Goal: Check status: Check status

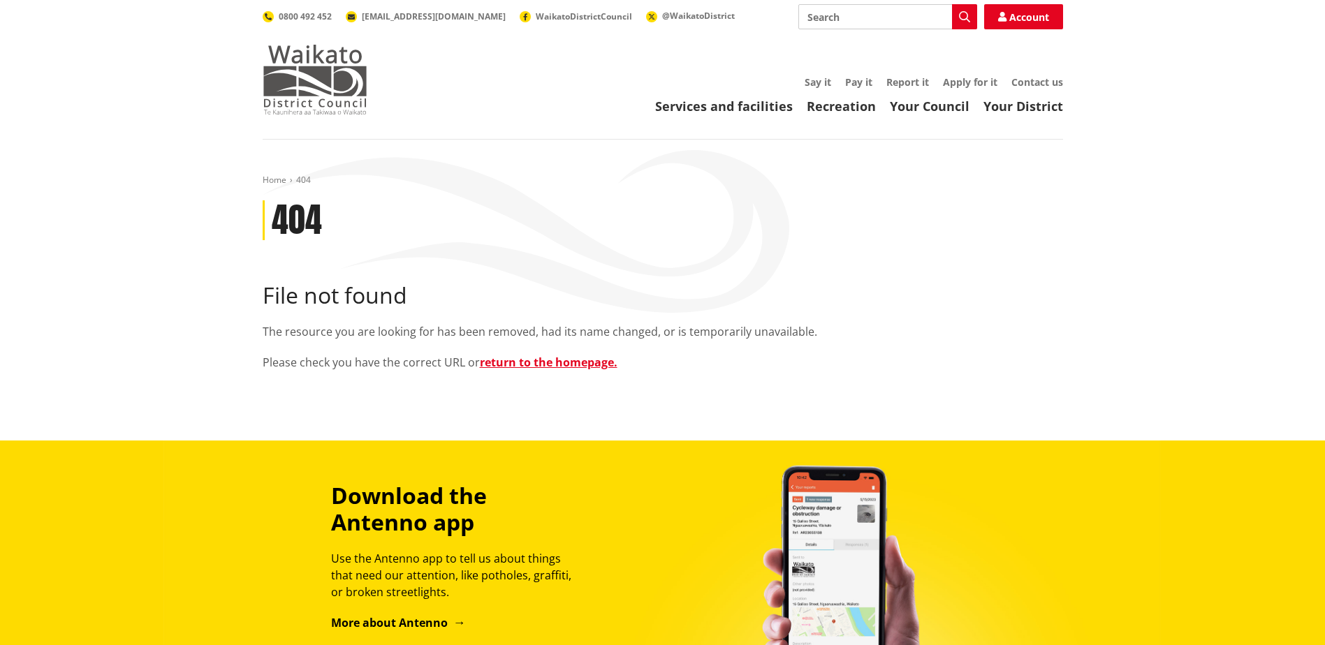
click at [303, 73] on img at bounding box center [315, 80] width 105 height 70
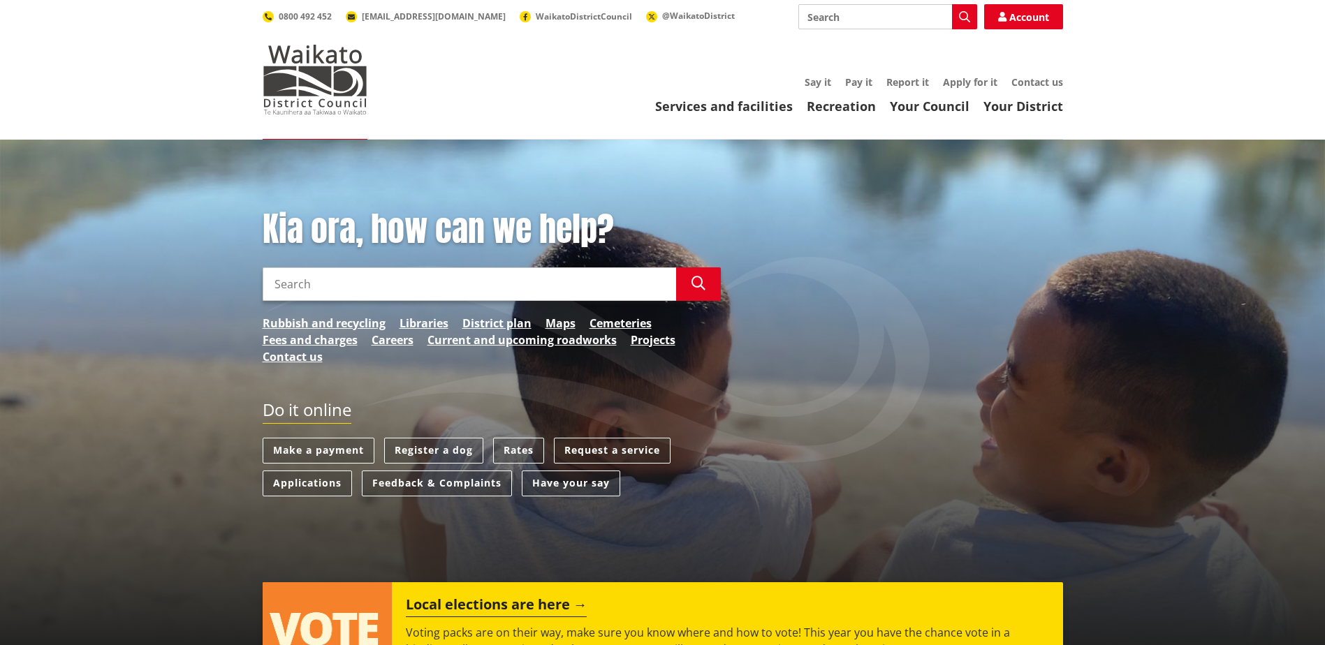
click at [410, 279] on input "Search" at bounding box center [469, 284] width 413 height 34
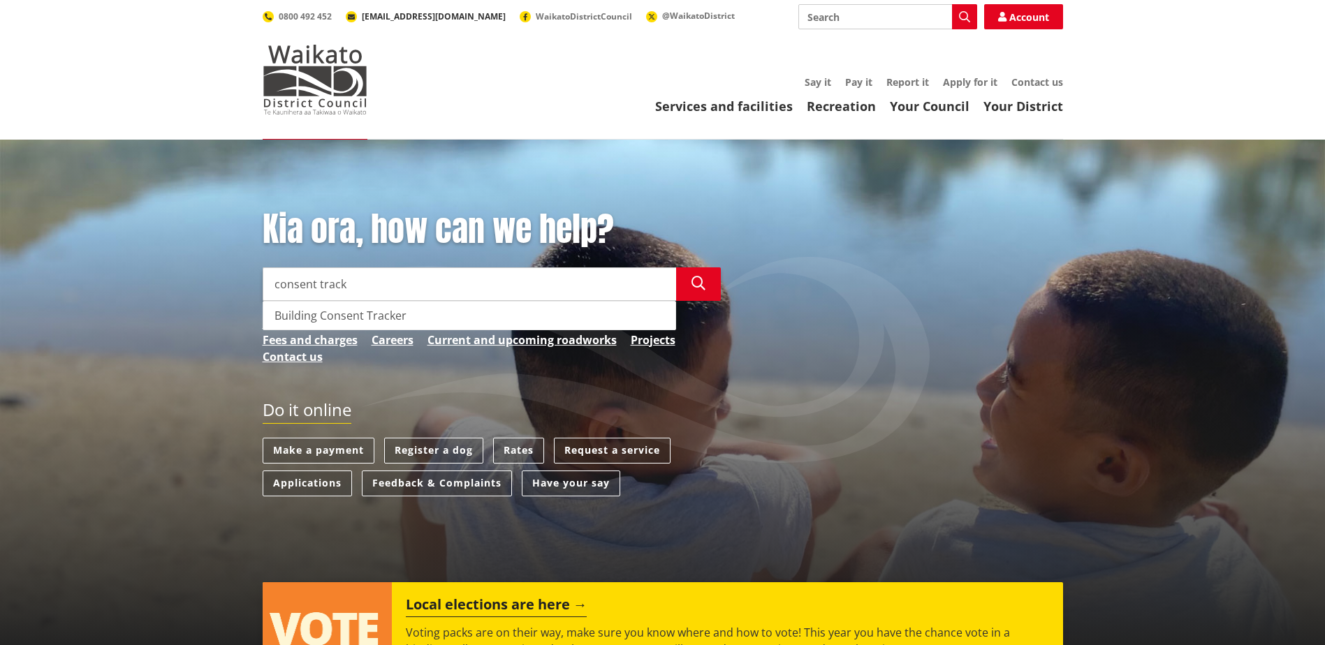
type input "consent track"
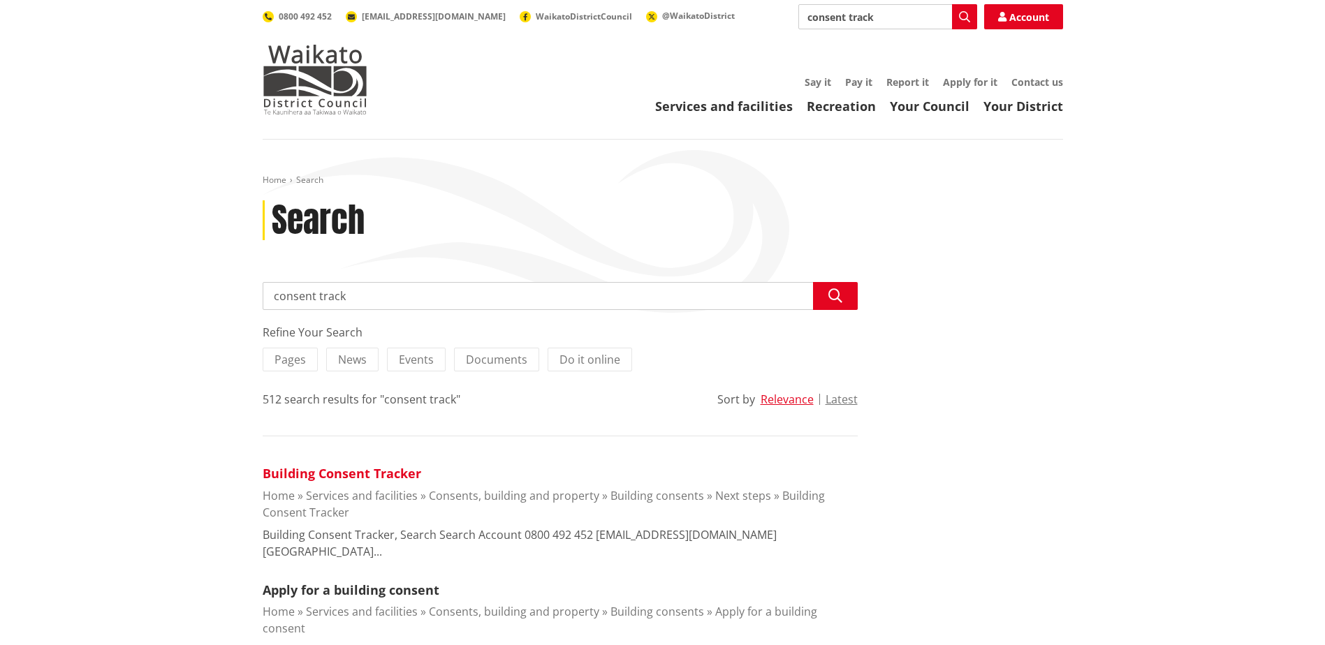
click at [362, 479] on link "Building Consent Tracker" at bounding box center [342, 473] width 158 height 17
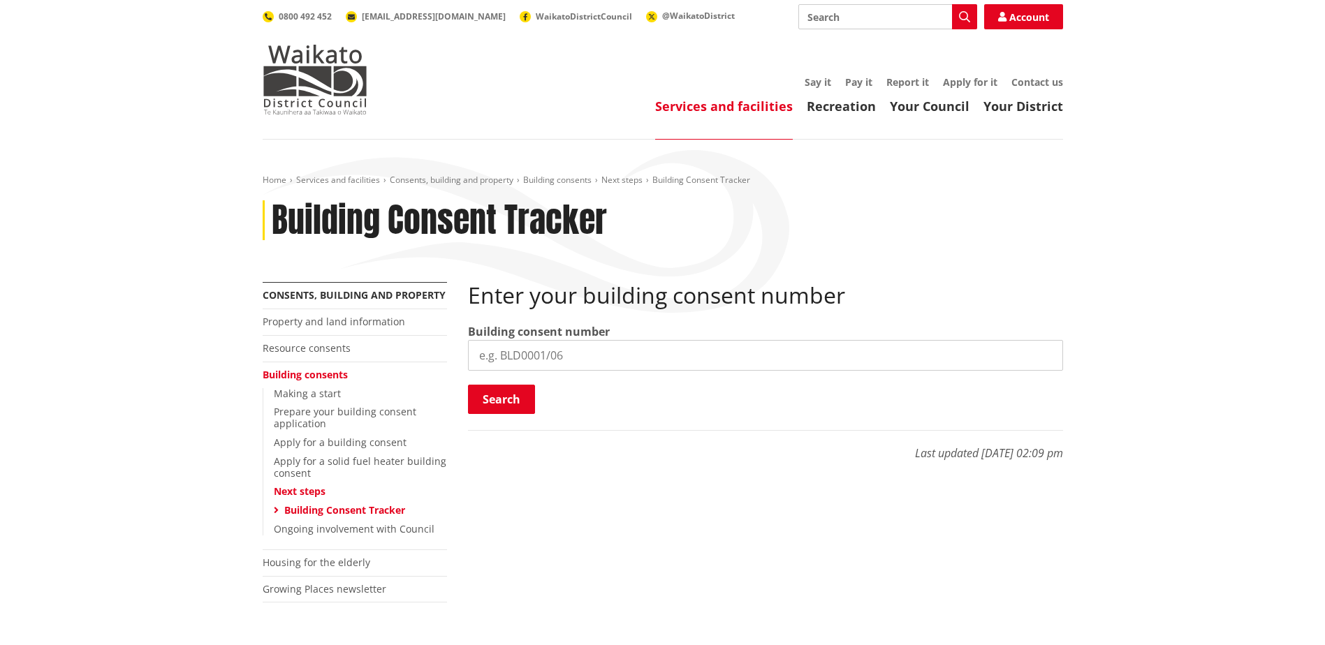
click at [591, 362] on input "search" at bounding box center [765, 355] width 595 height 31
paste input "BLD0345/26"
type input "BLD0345/26"
click at [499, 393] on button "Search" at bounding box center [501, 399] width 67 height 29
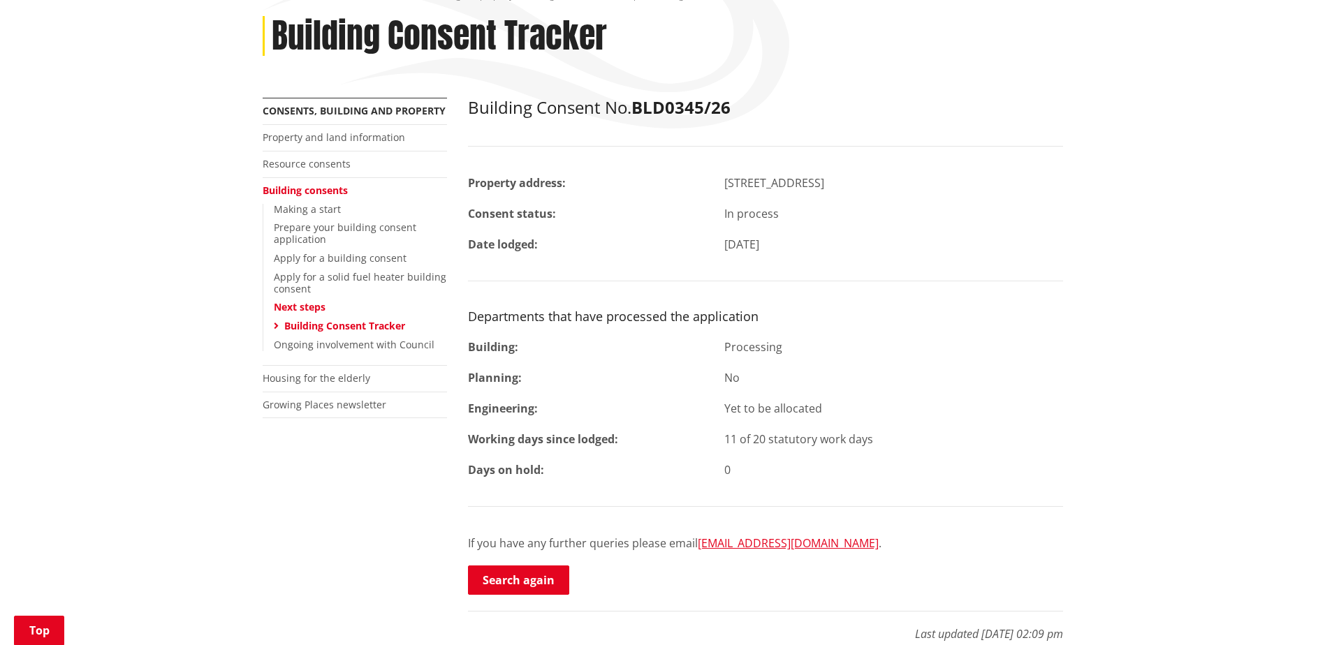
scroll to position [279, 0]
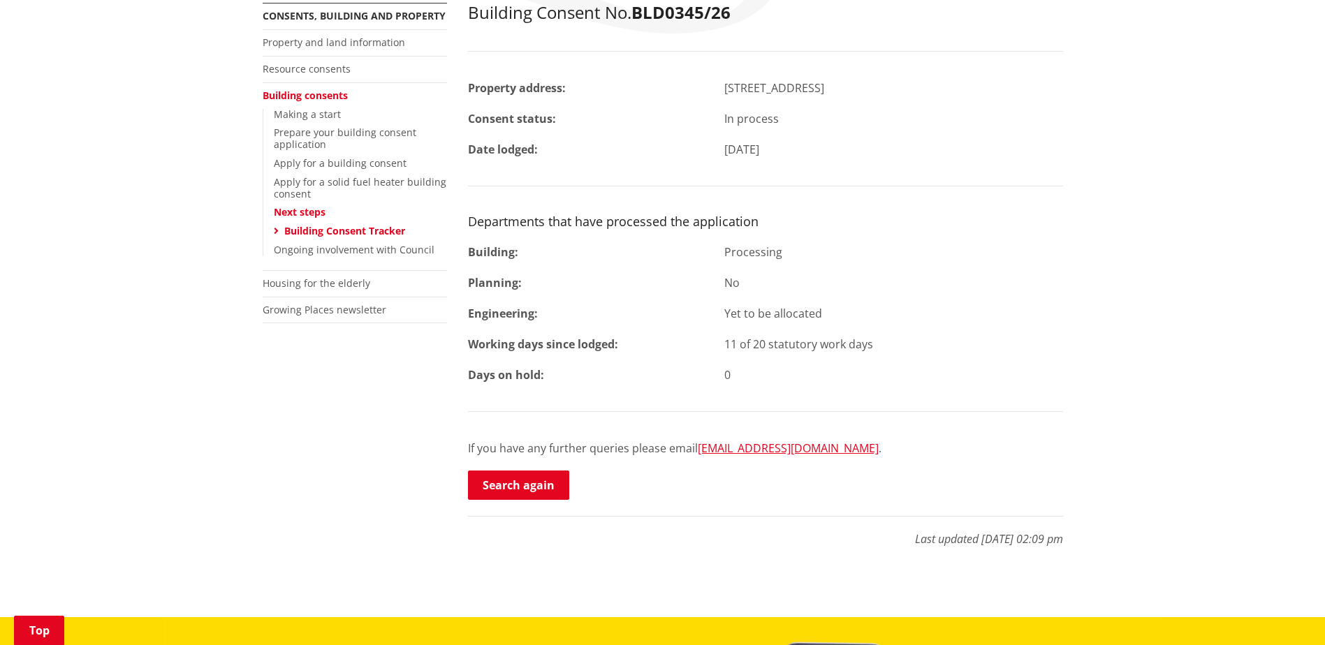
click at [725, 316] on div "Yet to be allocated" at bounding box center [894, 313] width 360 height 17
click at [719, 293] on div "Building Consent No. BLD0345/26 Property address: 333 Old Taupiri Road HOPUHOPU…" at bounding box center [765, 252] width 595 height 499
click at [725, 254] on div "Processing" at bounding box center [894, 252] width 360 height 17
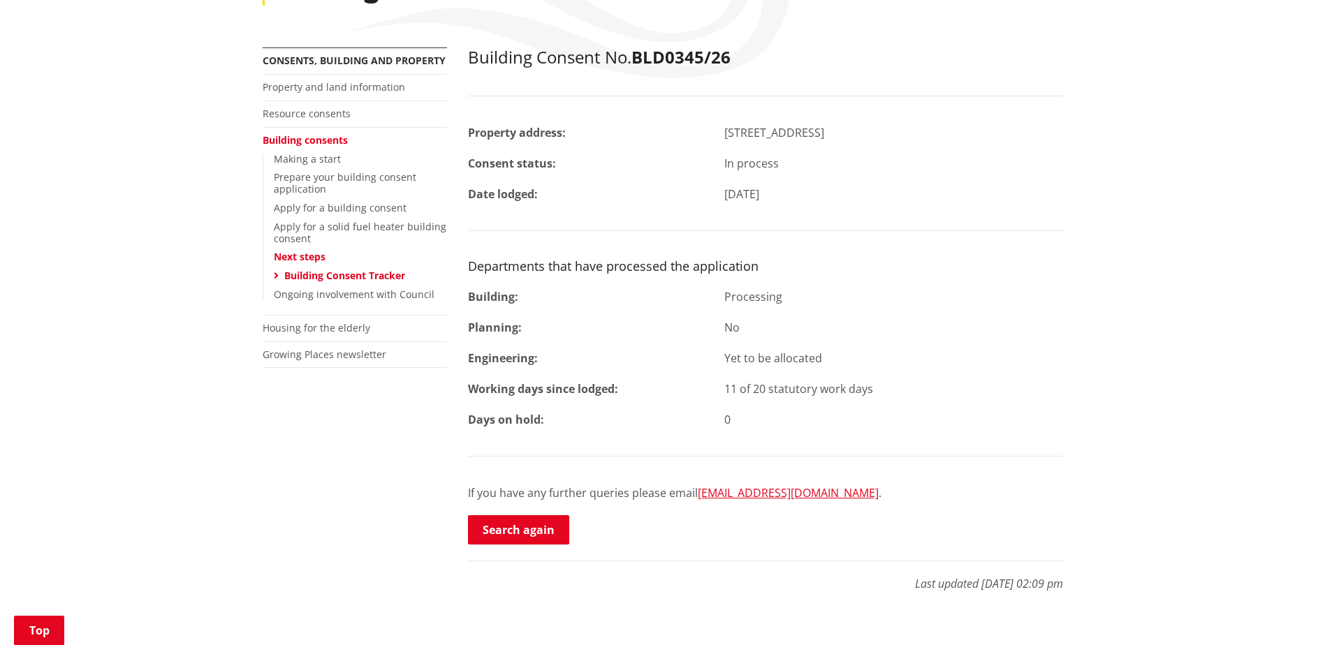
scroll to position [209, 0]
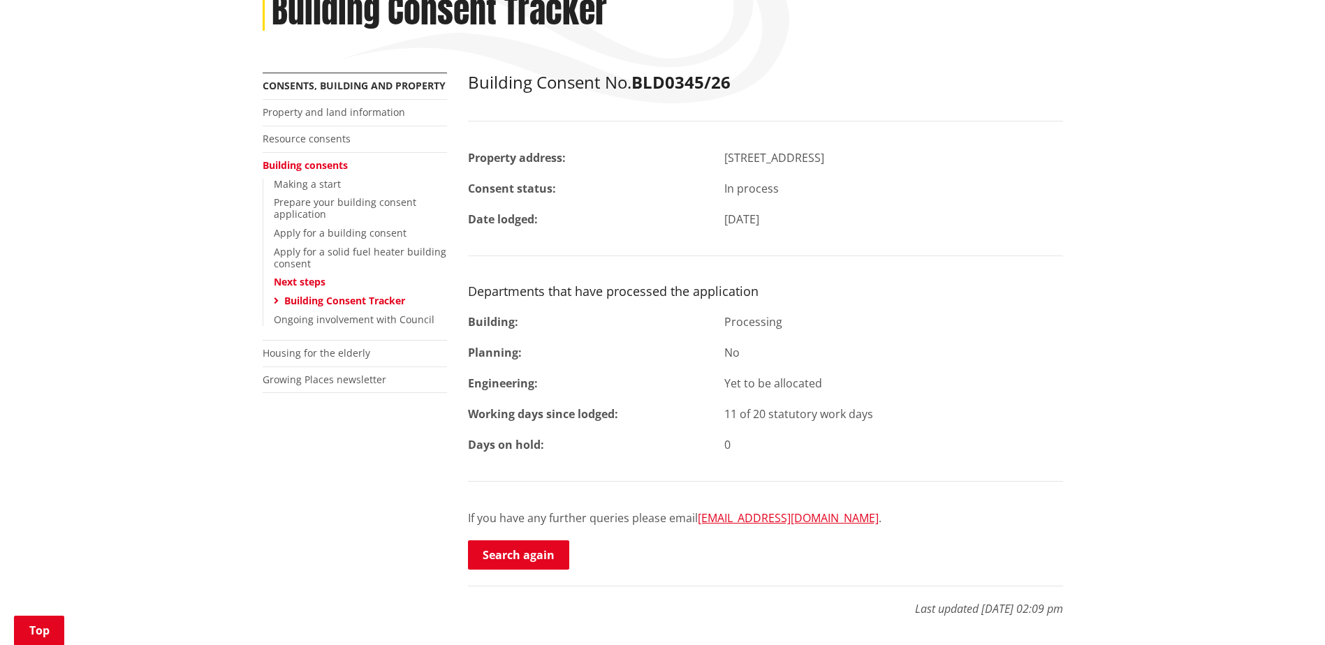
click at [918, 73] on h2 "Building Consent No. BLD0345/26" at bounding box center [765, 83] width 595 height 20
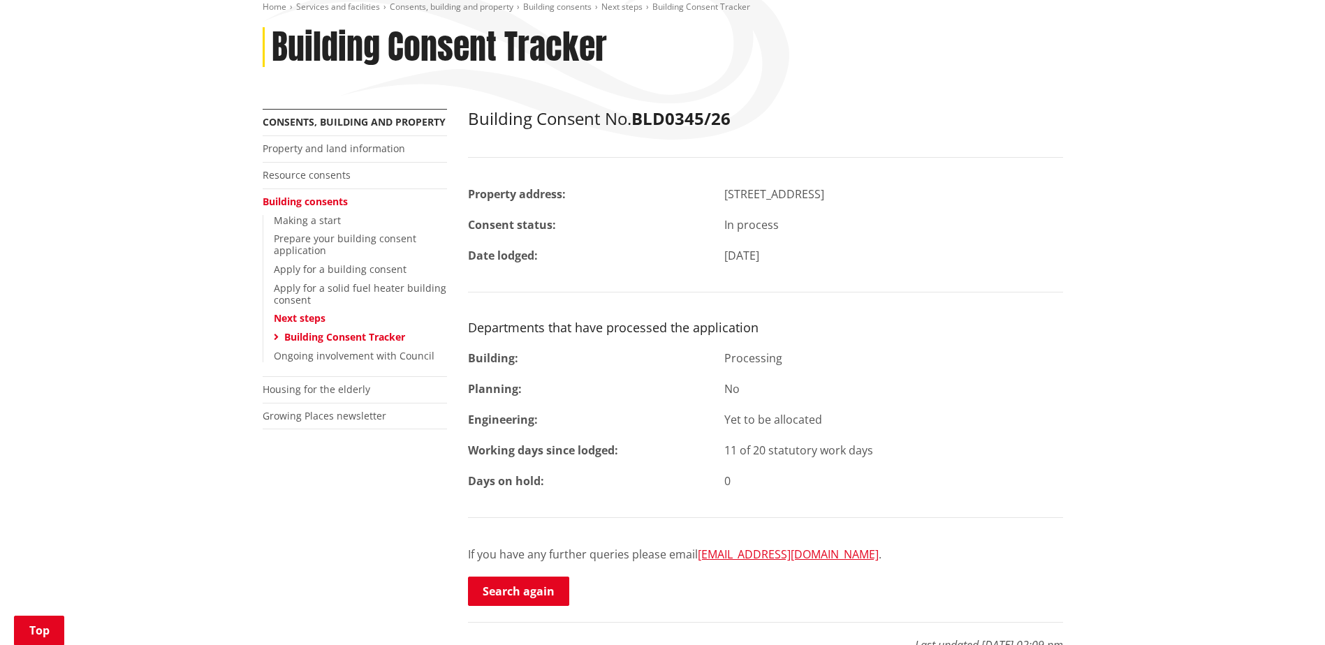
scroll to position [140, 0]
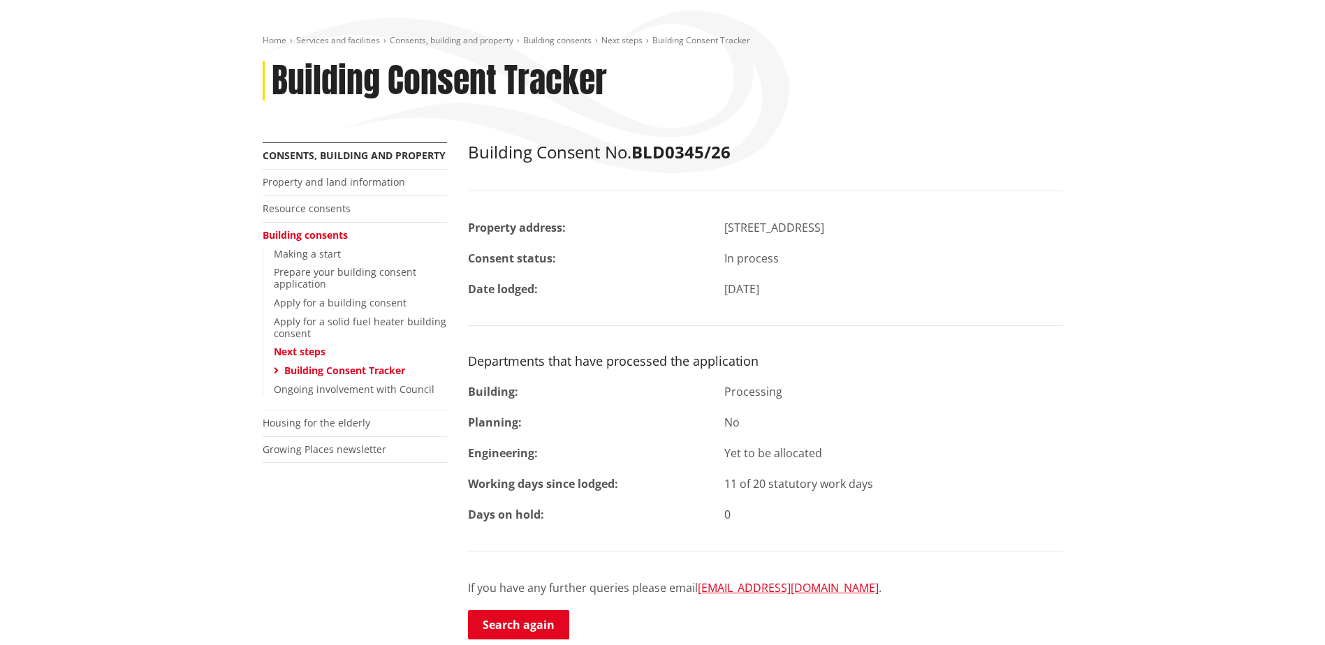
click at [727, 457] on div "Yet to be allocated" at bounding box center [894, 453] width 360 height 17
click at [738, 394] on div "Processing" at bounding box center [894, 391] width 360 height 17
click at [902, 98] on div "Building Consent Tracker" at bounding box center [663, 81] width 800 height 40
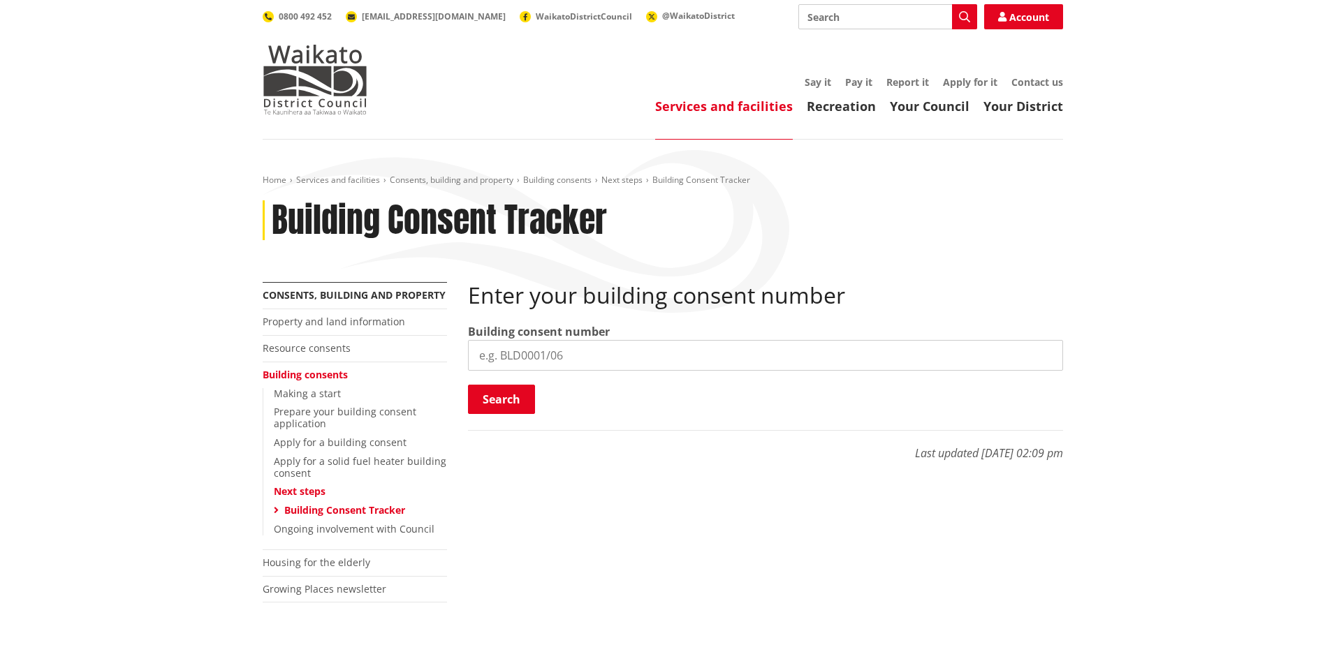
click at [580, 353] on input "search" at bounding box center [765, 355] width 595 height 31
click at [552, 363] on input "search" at bounding box center [765, 355] width 595 height 31
paste input "BLD0346/26"
type input "BLD0346/26"
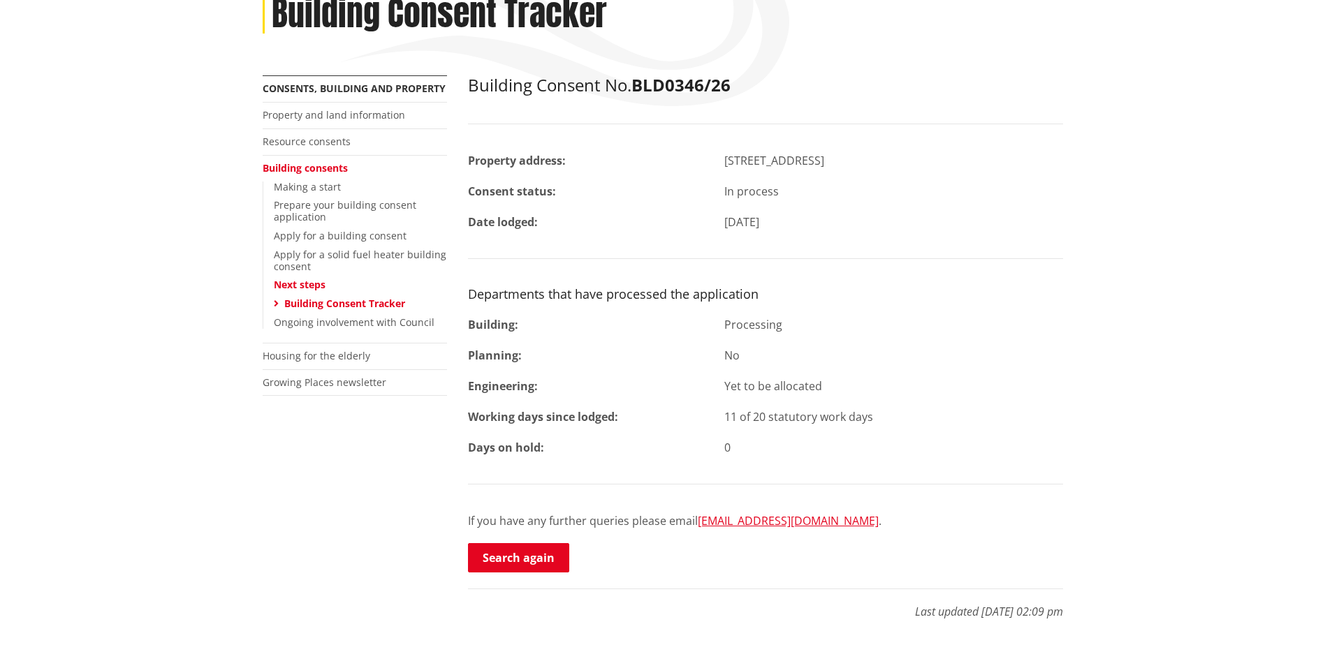
scroll to position [209, 0]
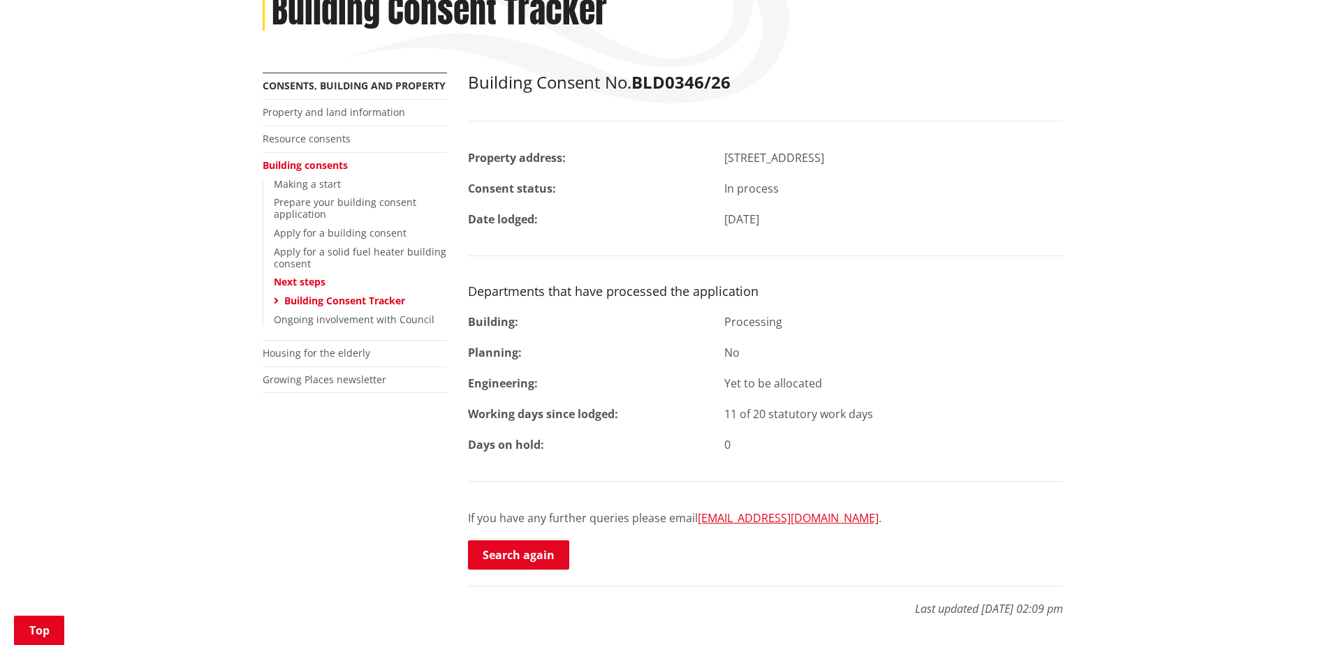
click at [1053, 89] on h2 "Building Consent No. BLD0346/26" at bounding box center [765, 83] width 595 height 20
click at [1017, 38] on div "Home Services and facilities Consents, building and property Building consents …" at bounding box center [662, 19] width 821 height 108
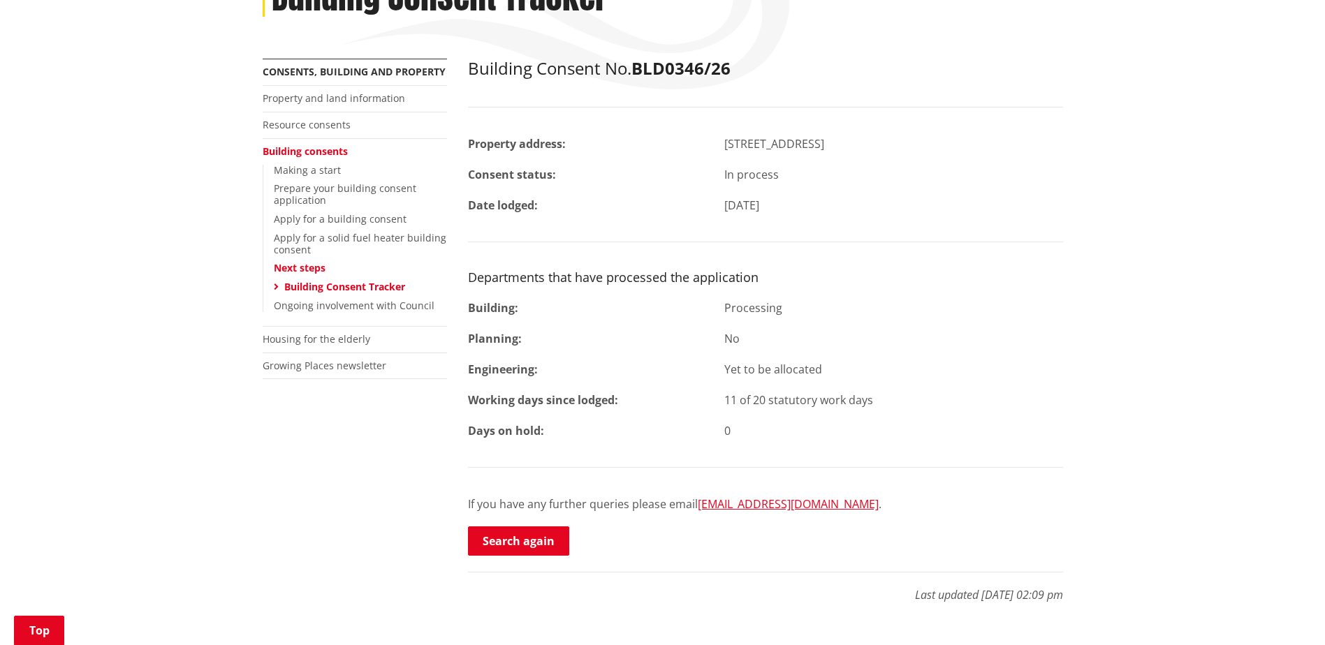
scroll to position [279, 0]
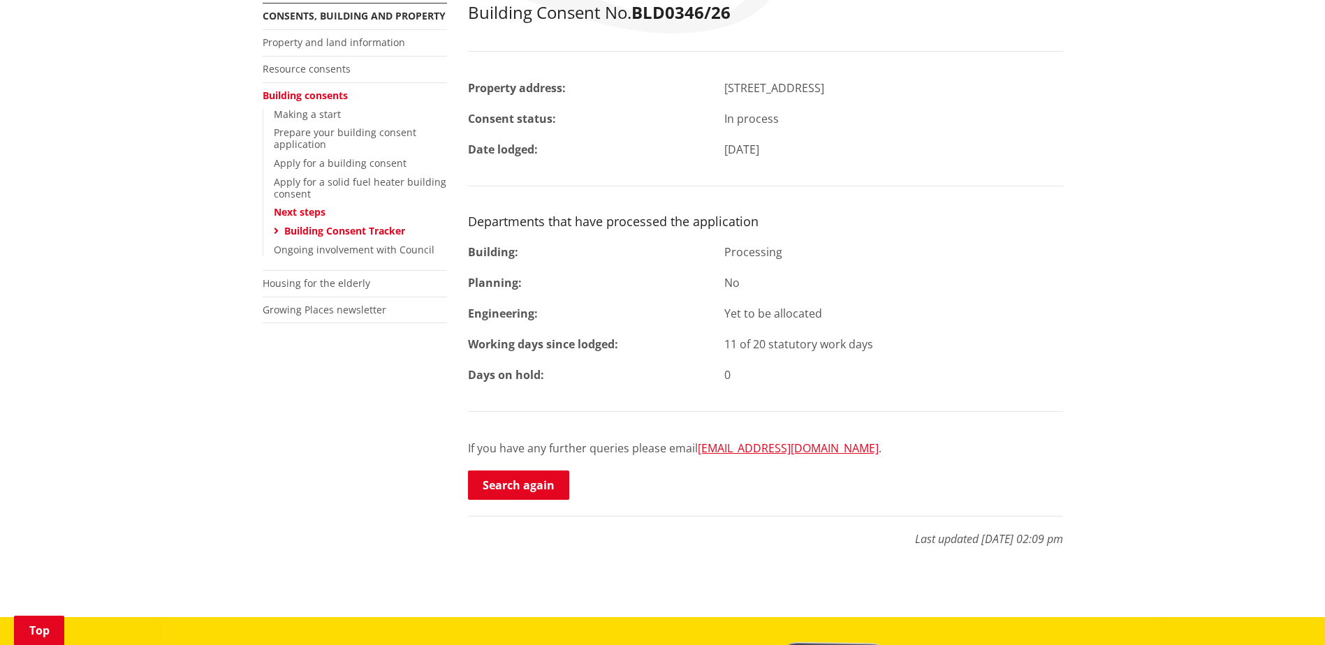
drag, startPoint x: 726, startPoint y: 341, endPoint x: 887, endPoint y: 344, distance: 160.6
click at [887, 344] on div "11 of 20 statutory work days" at bounding box center [894, 344] width 360 height 17
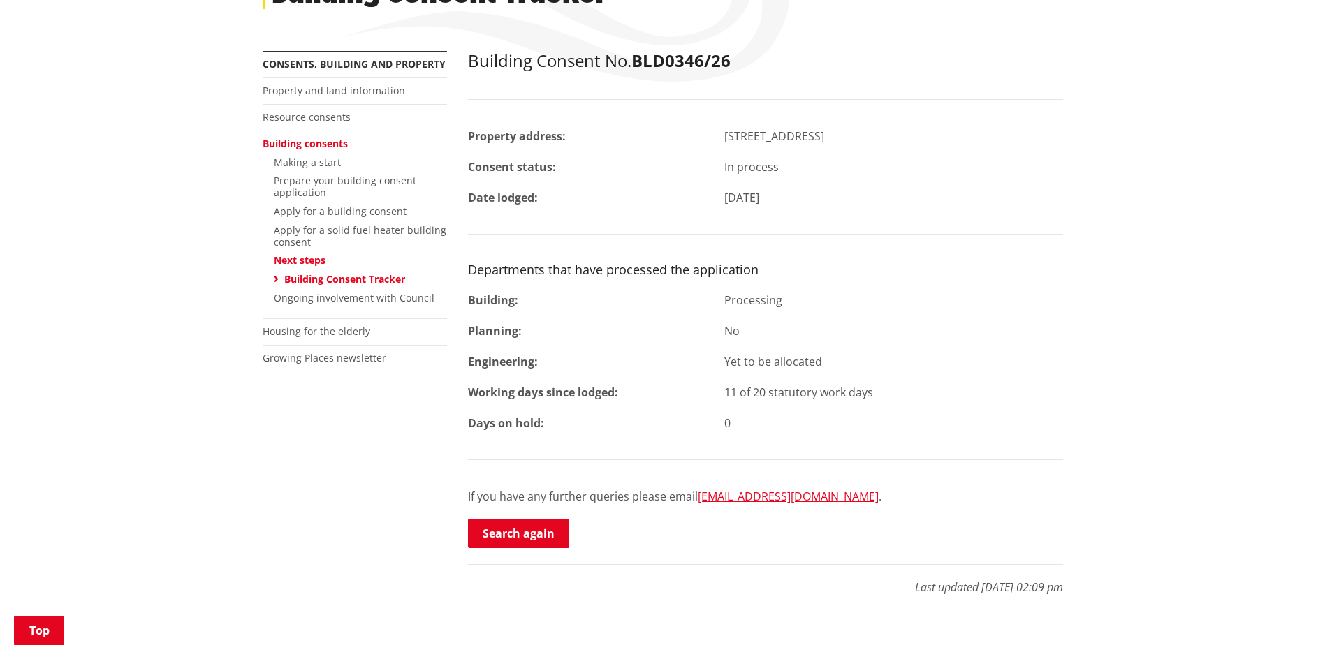
scroll to position [209, 0]
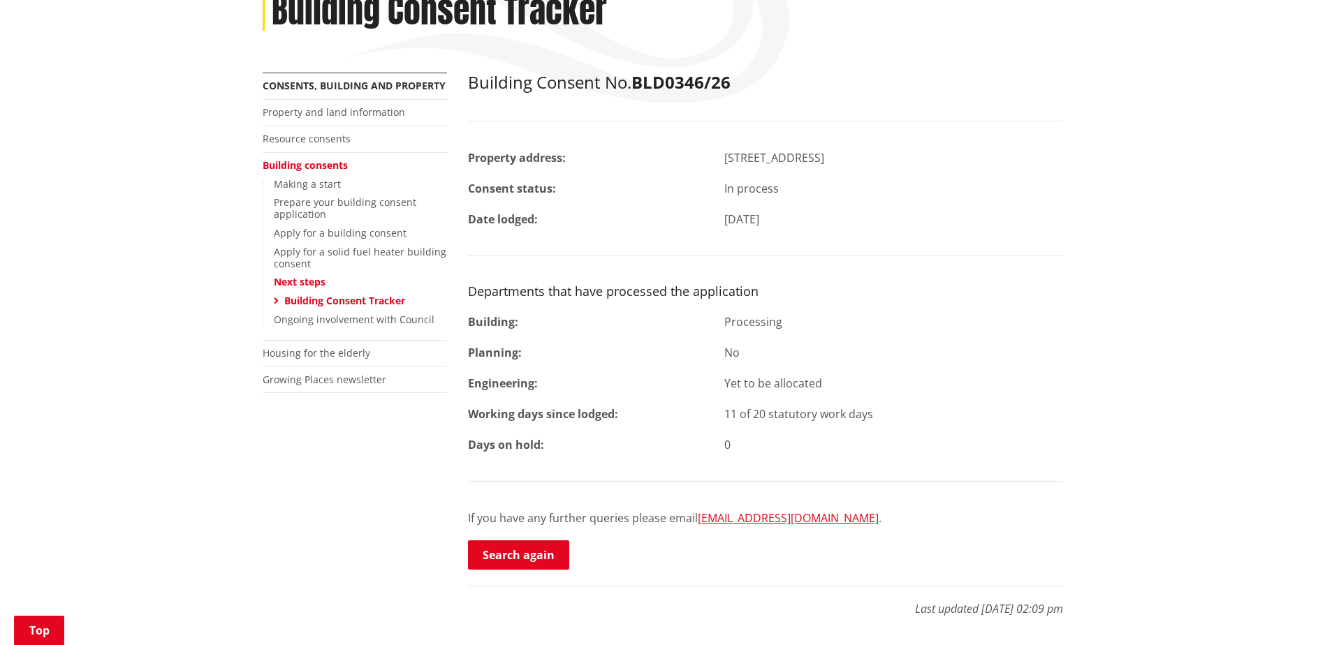
click at [724, 323] on div "Processing" at bounding box center [894, 321] width 360 height 17
click at [723, 352] on div "No" at bounding box center [894, 352] width 360 height 17
drag, startPoint x: 726, startPoint y: 354, endPoint x: 929, endPoint y: 443, distance: 221.7
click at [929, 443] on div "Building Consent No. BLD0346/26 Property address: 333 Old Taupiri Road HOPUHOPU…" at bounding box center [765, 322] width 595 height 499
drag, startPoint x: 929, startPoint y: 443, endPoint x: 793, endPoint y: 445, distance: 136.2
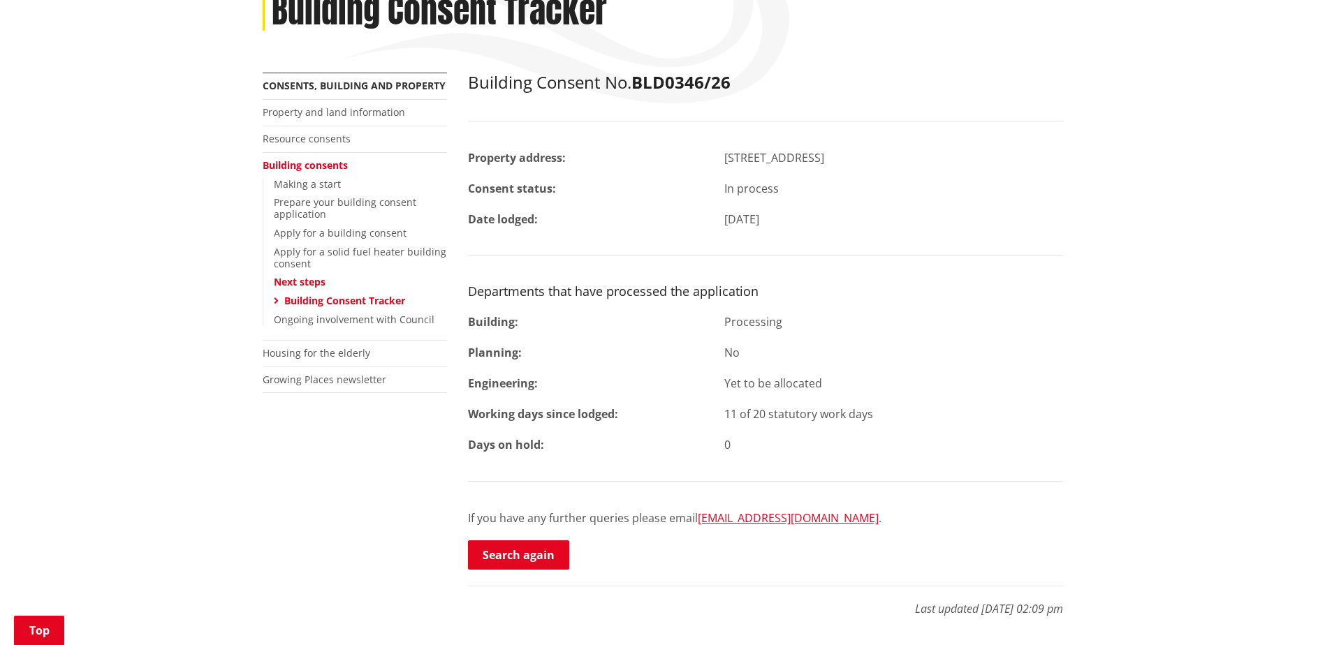
click at [793, 446] on div "0" at bounding box center [894, 444] width 360 height 17
drag, startPoint x: 751, startPoint y: 447, endPoint x: 469, endPoint y: 322, distance: 309.2
click at [469, 322] on div "Building Consent No. BLD0346/26 Property address: 333 Old Taupiri Road HOPUHOPU…" at bounding box center [765, 322] width 595 height 499
click at [736, 413] on div "11 of 20 statutory work days" at bounding box center [894, 414] width 360 height 17
click at [746, 356] on div "No" at bounding box center [894, 352] width 360 height 17
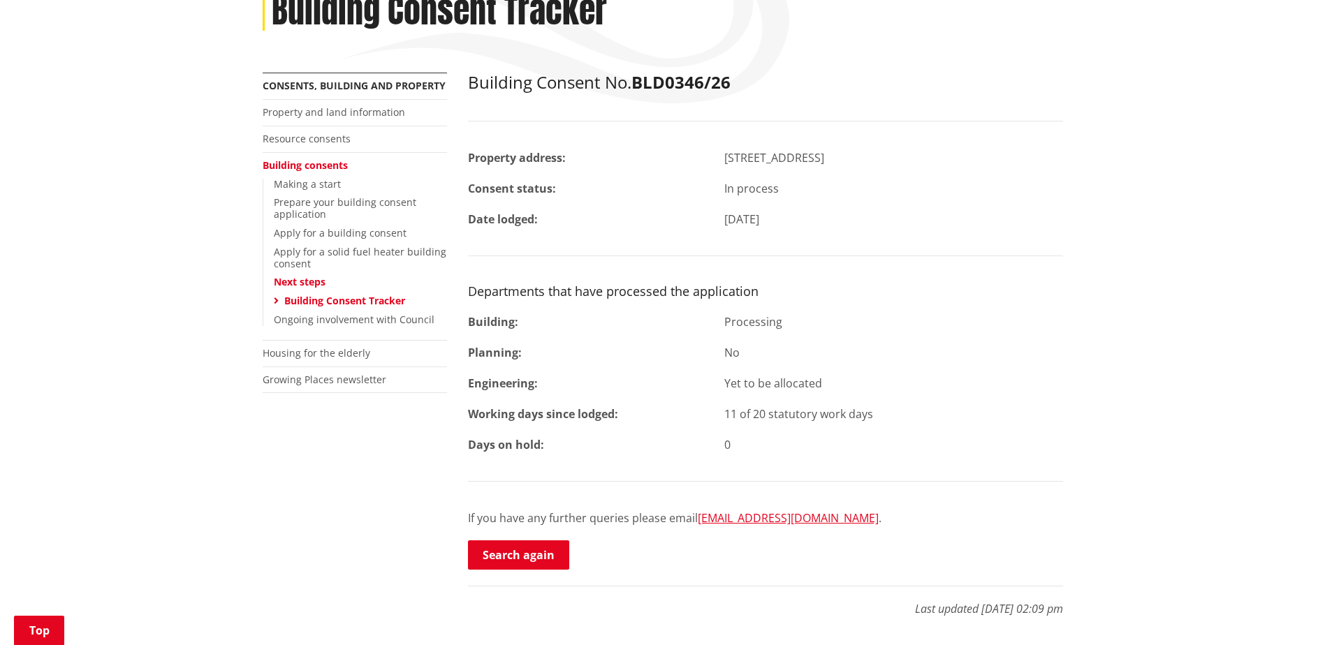
click at [732, 445] on div "0" at bounding box center [894, 444] width 360 height 17
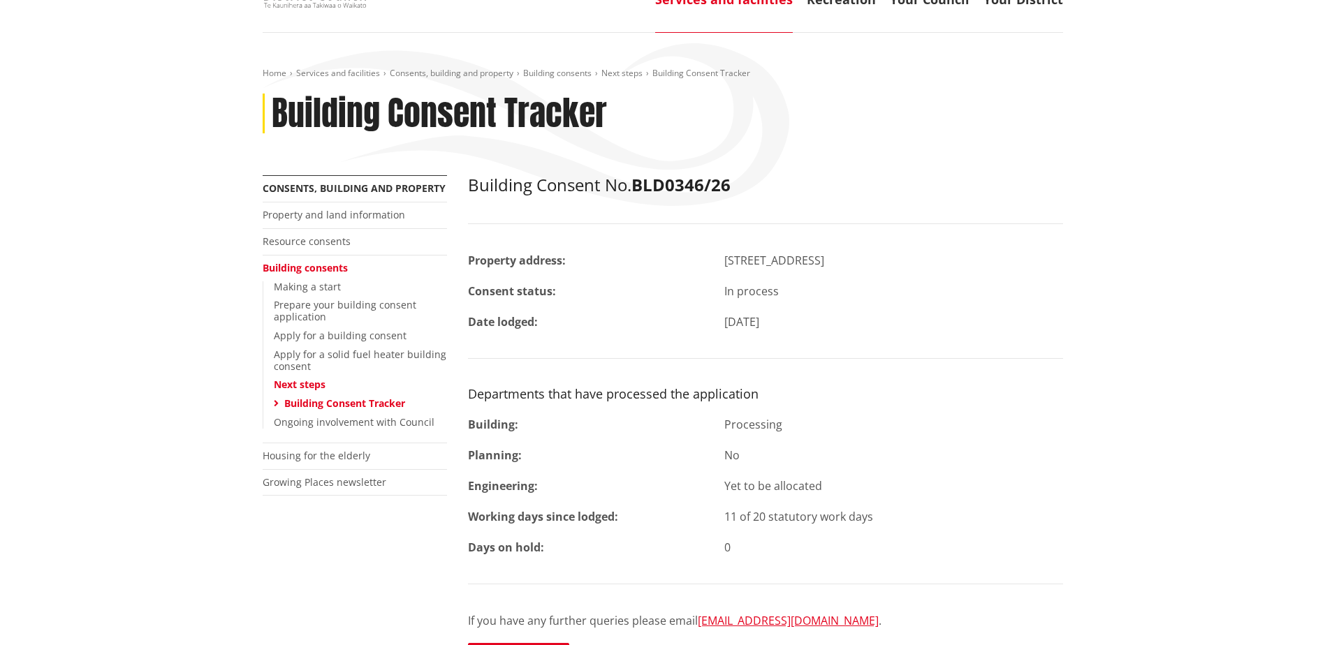
scroll to position [140, 0]
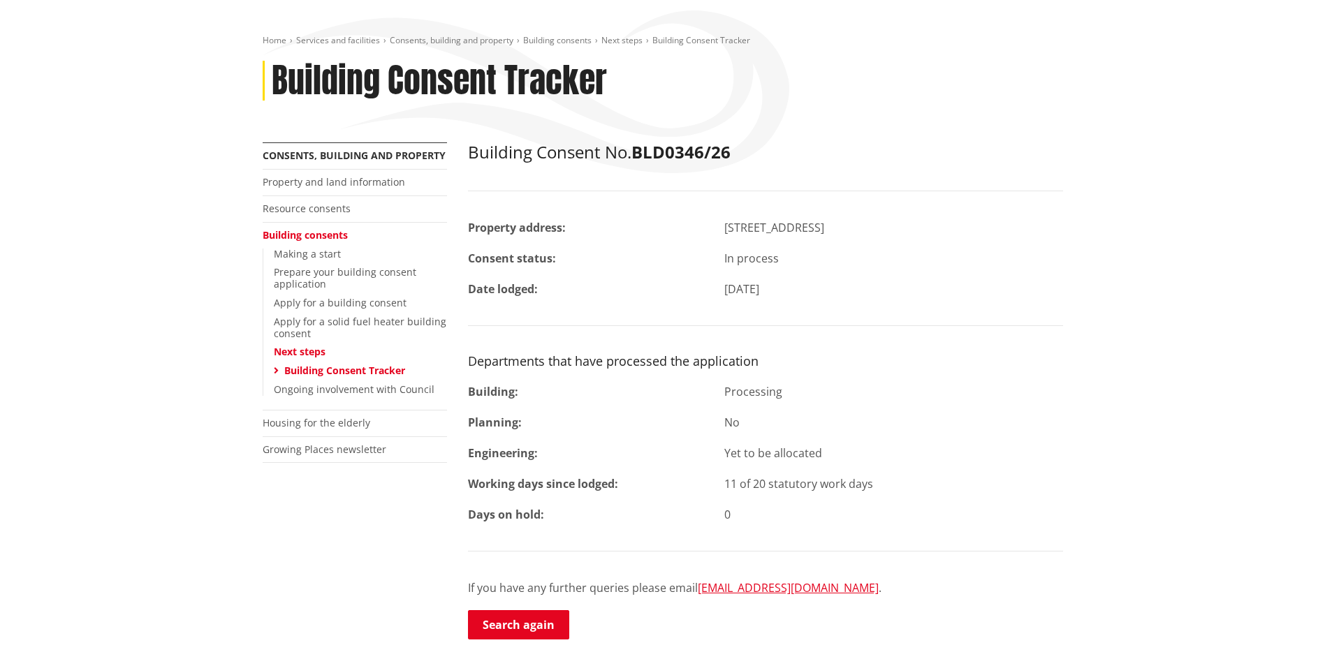
click at [641, 156] on strong "BLD0346/26" at bounding box center [680, 151] width 99 height 23
click at [610, 82] on div "Building Consent Tracker" at bounding box center [663, 81] width 800 height 40
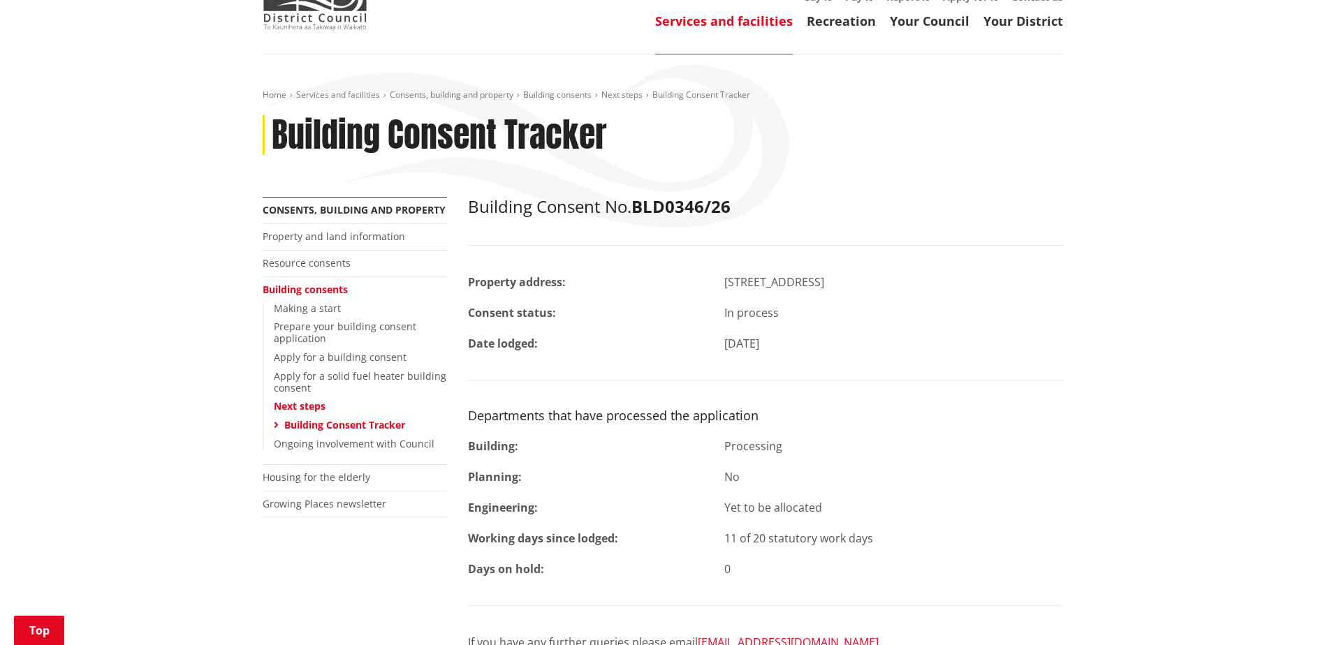
scroll to position [209, 0]
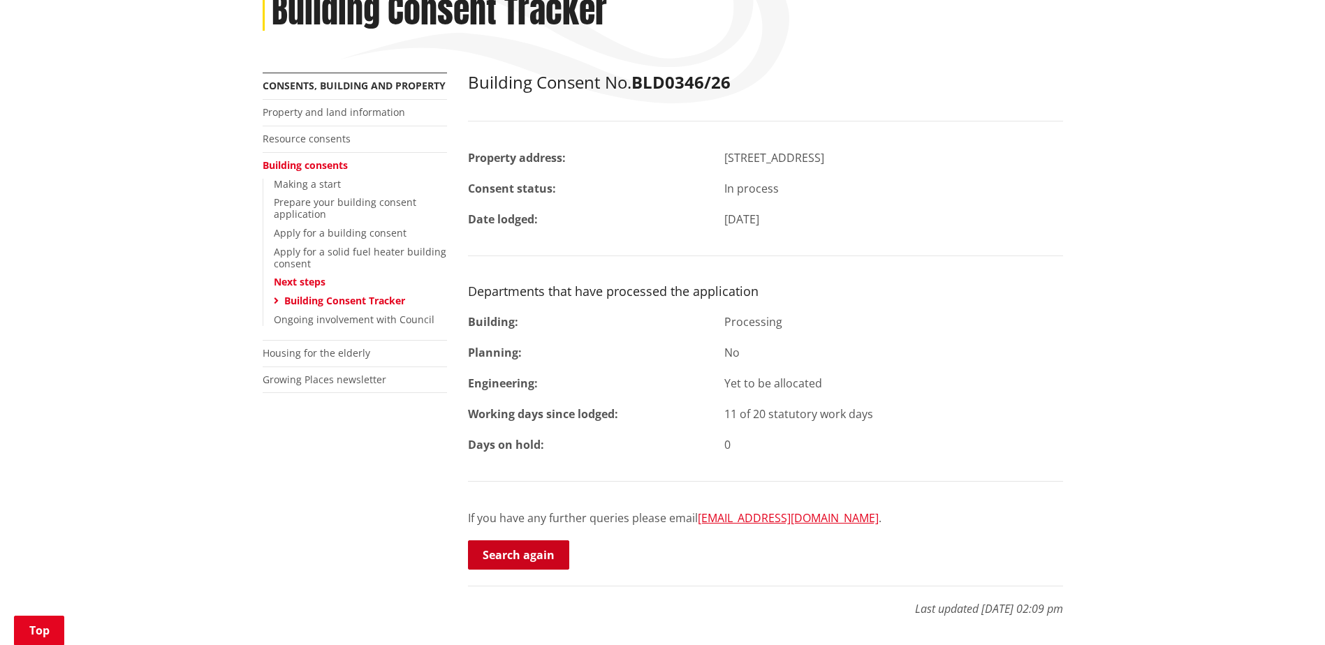
click at [529, 562] on link "Search again" at bounding box center [518, 554] width 101 height 29
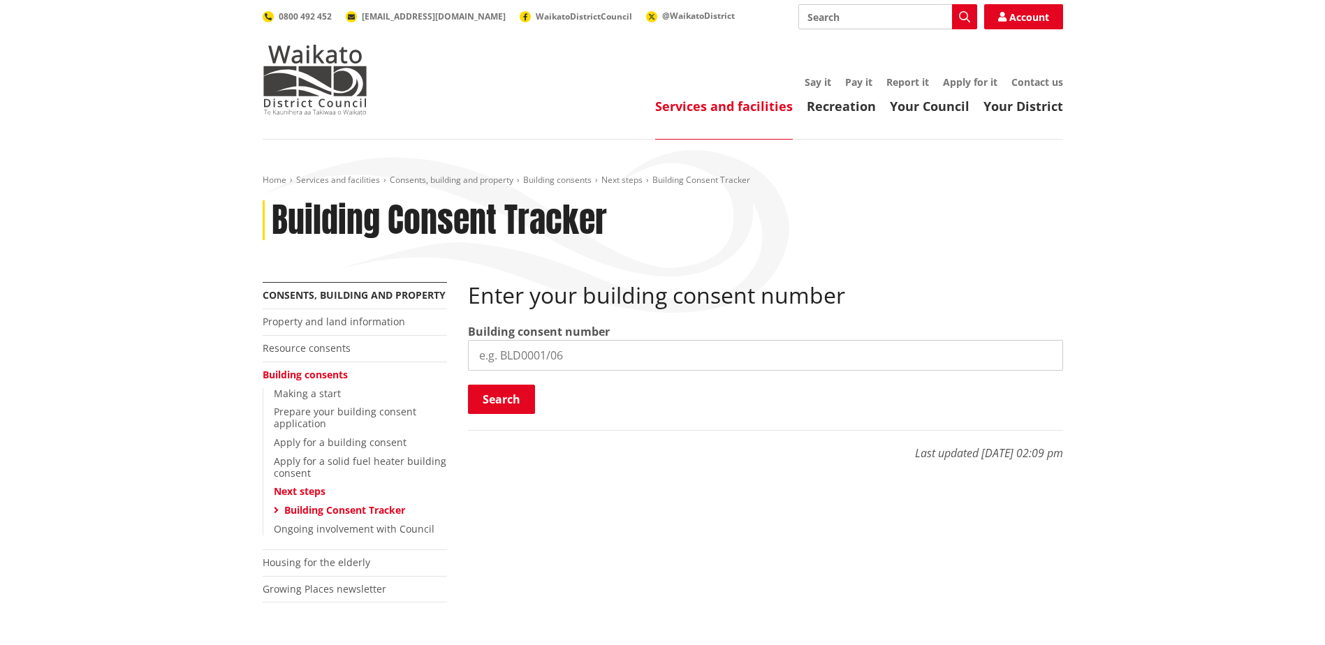
click at [654, 341] on input "search" at bounding box center [765, 355] width 595 height 31
drag, startPoint x: 671, startPoint y: 348, endPoint x: 591, endPoint y: 348, distance: 79.6
click at [594, 348] on input "search" at bounding box center [765, 355] width 595 height 31
click at [758, 413] on div "Search Searching..." at bounding box center [765, 400] width 595 height 31
click at [585, 344] on input "search" at bounding box center [765, 355] width 595 height 31
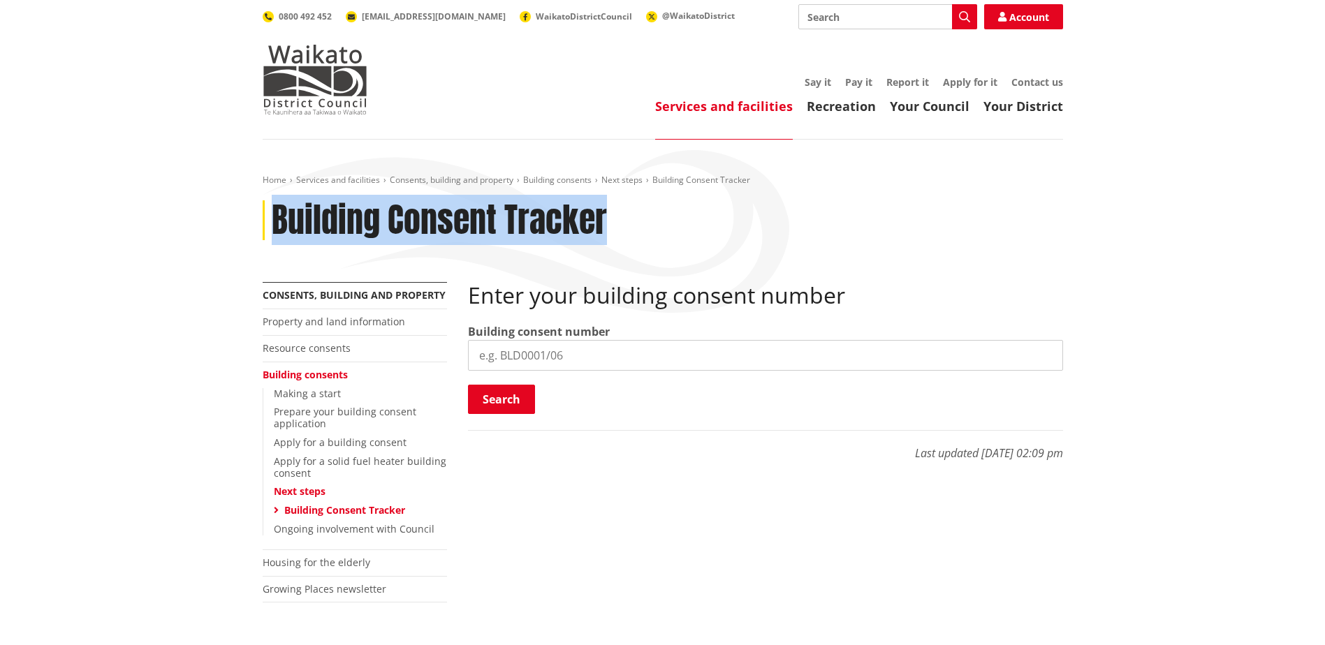
drag, startPoint x: 276, startPoint y: 218, endPoint x: 605, endPoint y: 226, distance: 329.0
click at [605, 226] on h1 "Building Consent Tracker" at bounding box center [439, 220] width 335 height 40
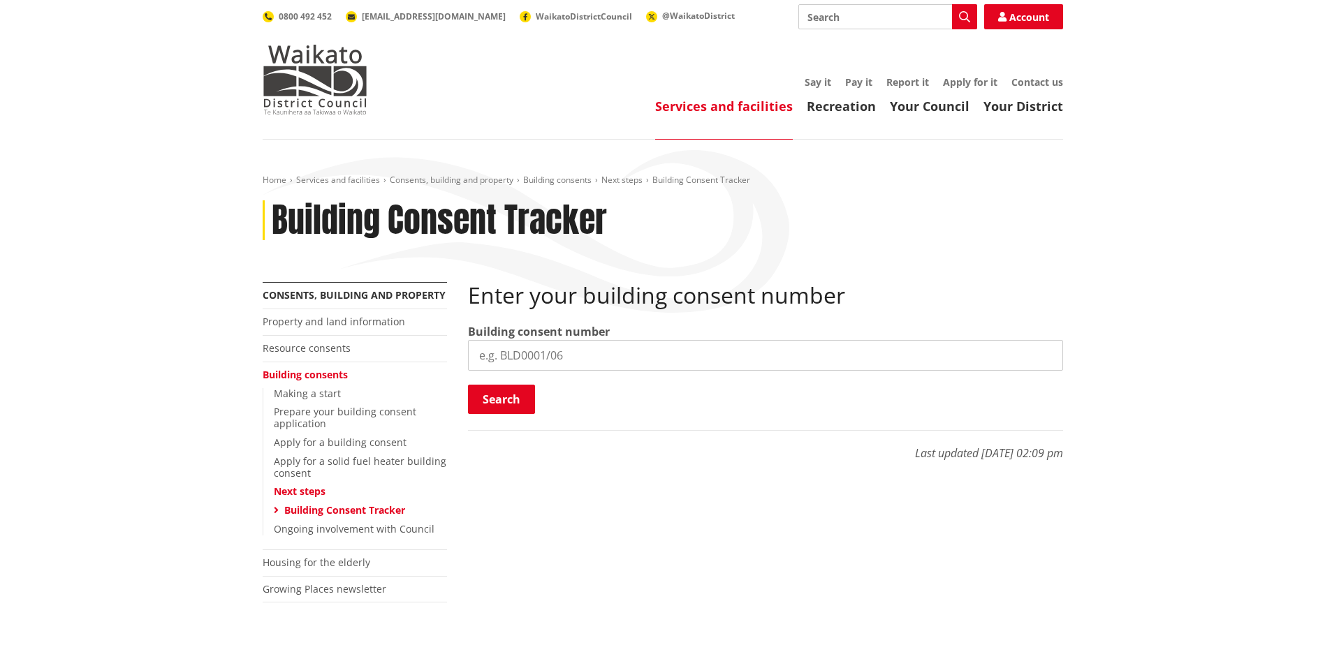
click at [606, 226] on div "Building Consent Tracker" at bounding box center [663, 220] width 800 height 40
click at [656, 358] on input "search" at bounding box center [765, 355] width 595 height 31
